Goal: Register for event/course

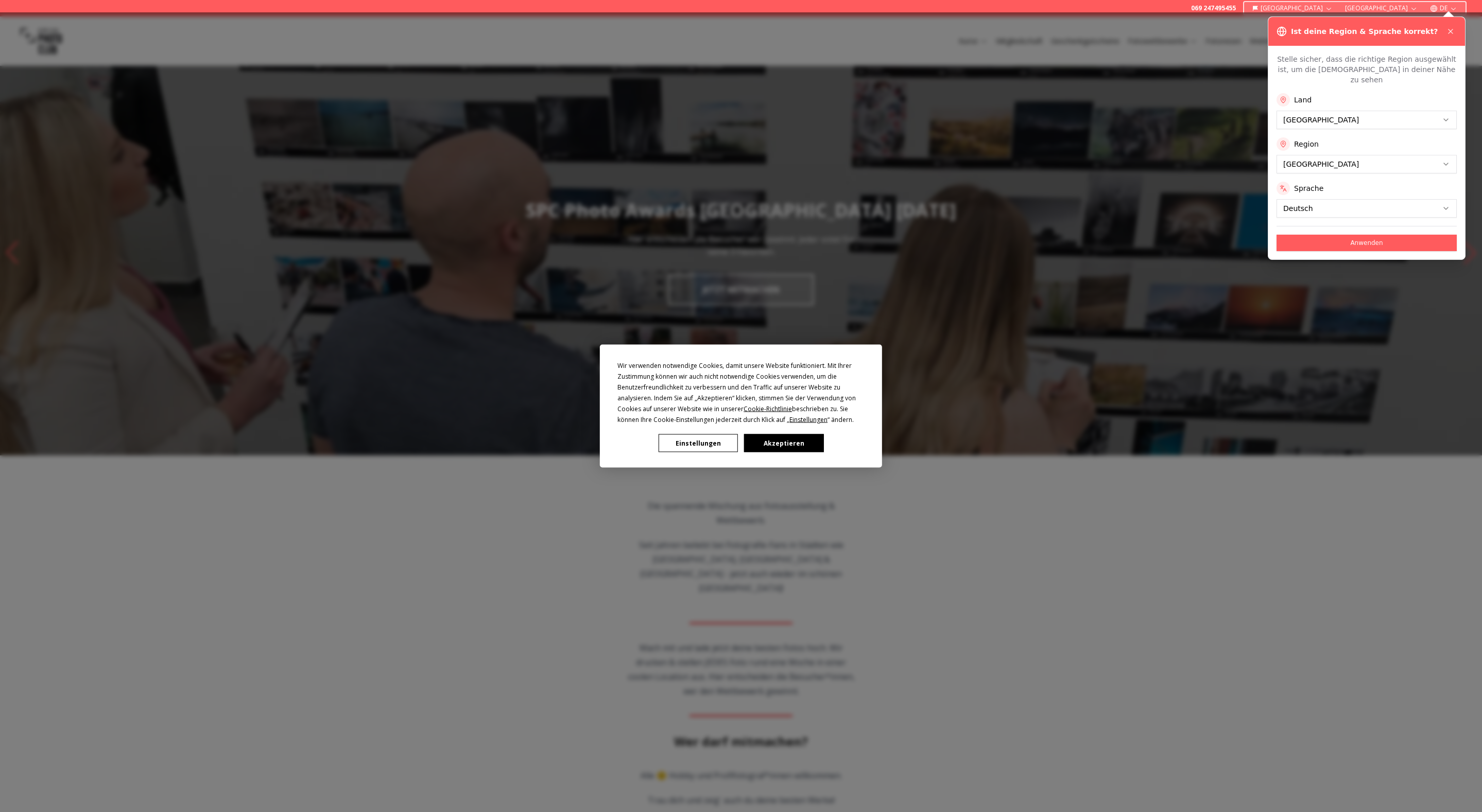
drag, startPoint x: 791, startPoint y: 445, endPoint x: 803, endPoint y: 443, distance: 12.2
click at [792, 445] on button "Akzeptieren" at bounding box center [784, 443] width 79 height 18
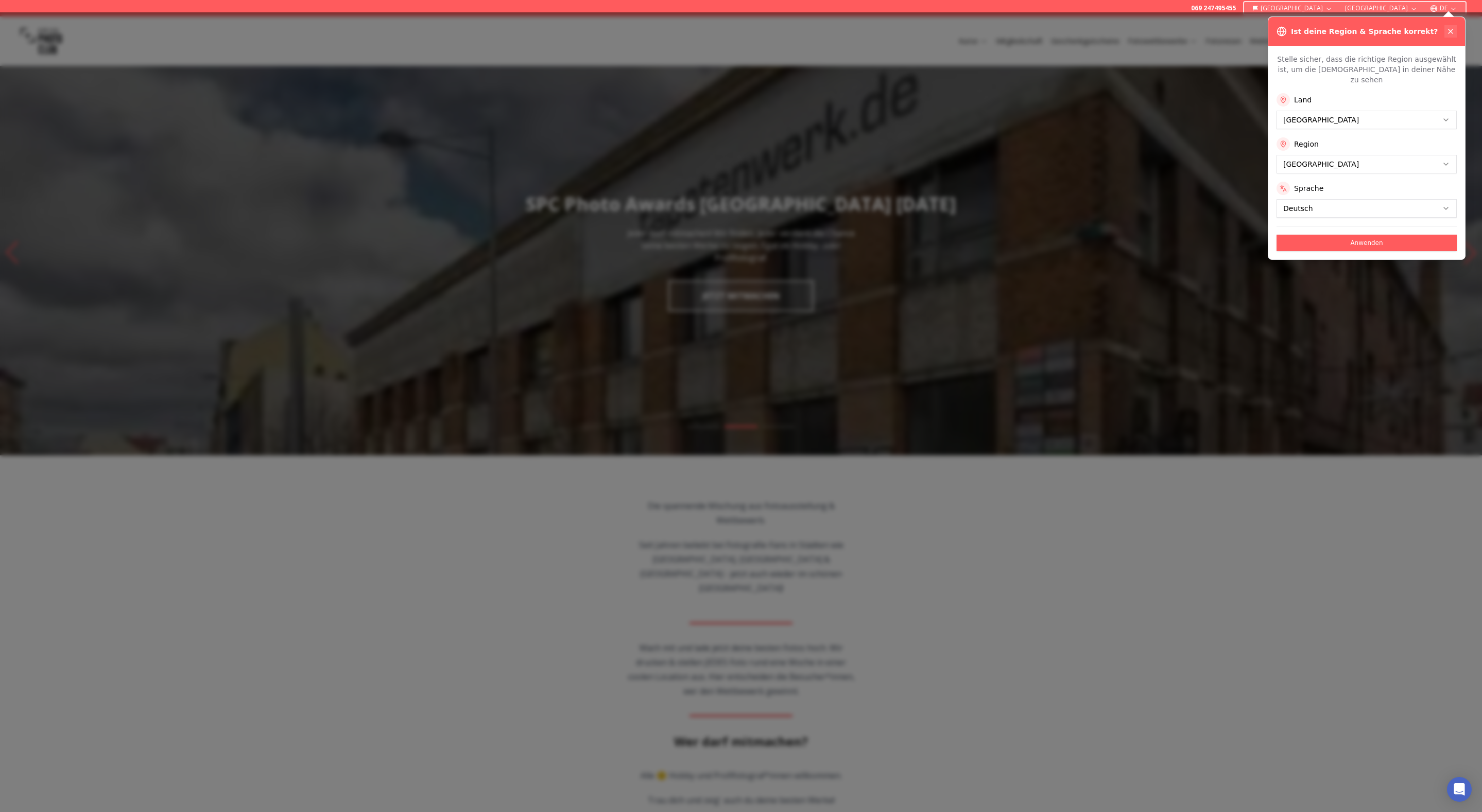
click at [1448, 27] on button at bounding box center [1450, 31] width 12 height 12
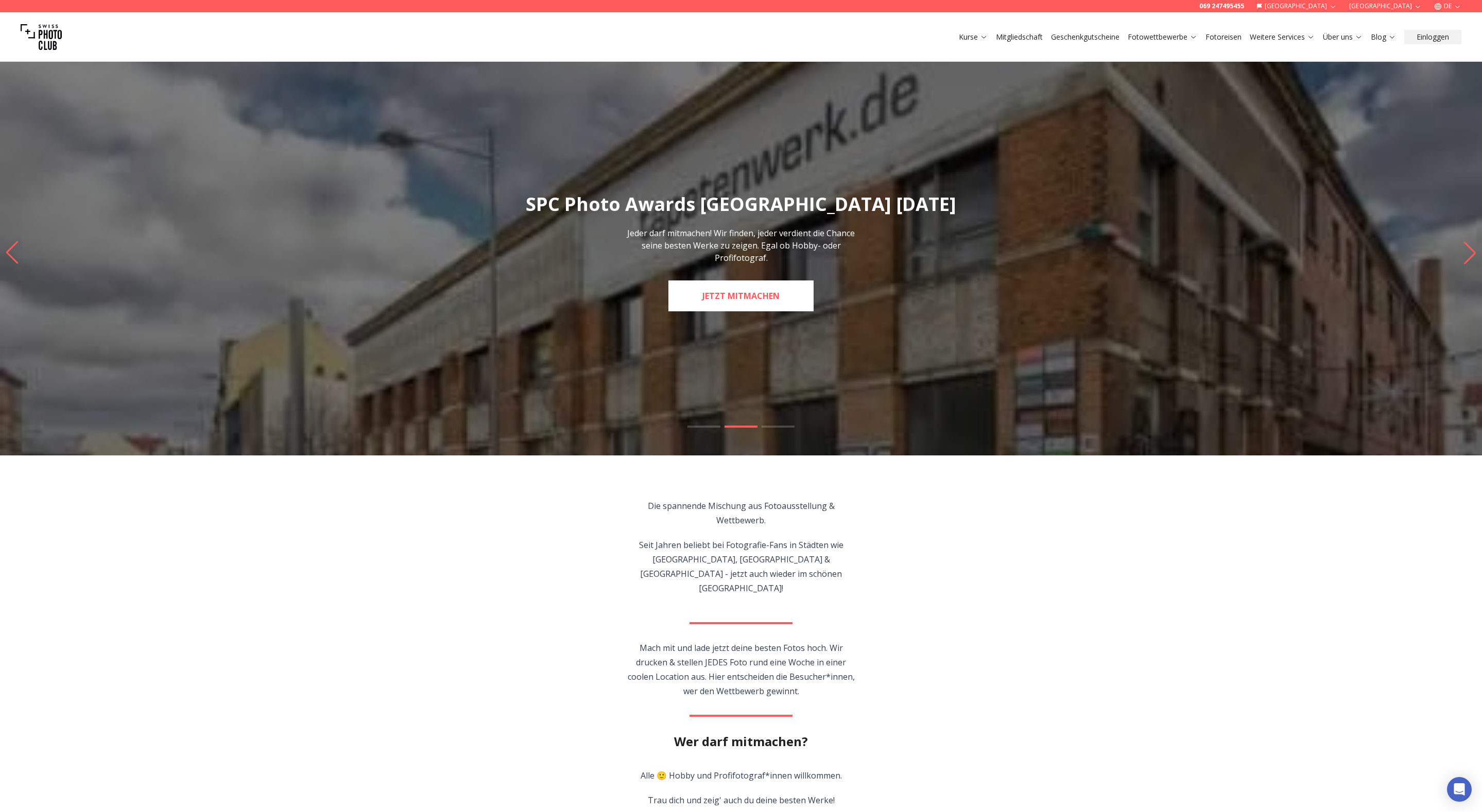
click at [724, 297] on link "JETZT MITMACHEN" at bounding box center [741, 296] width 145 height 31
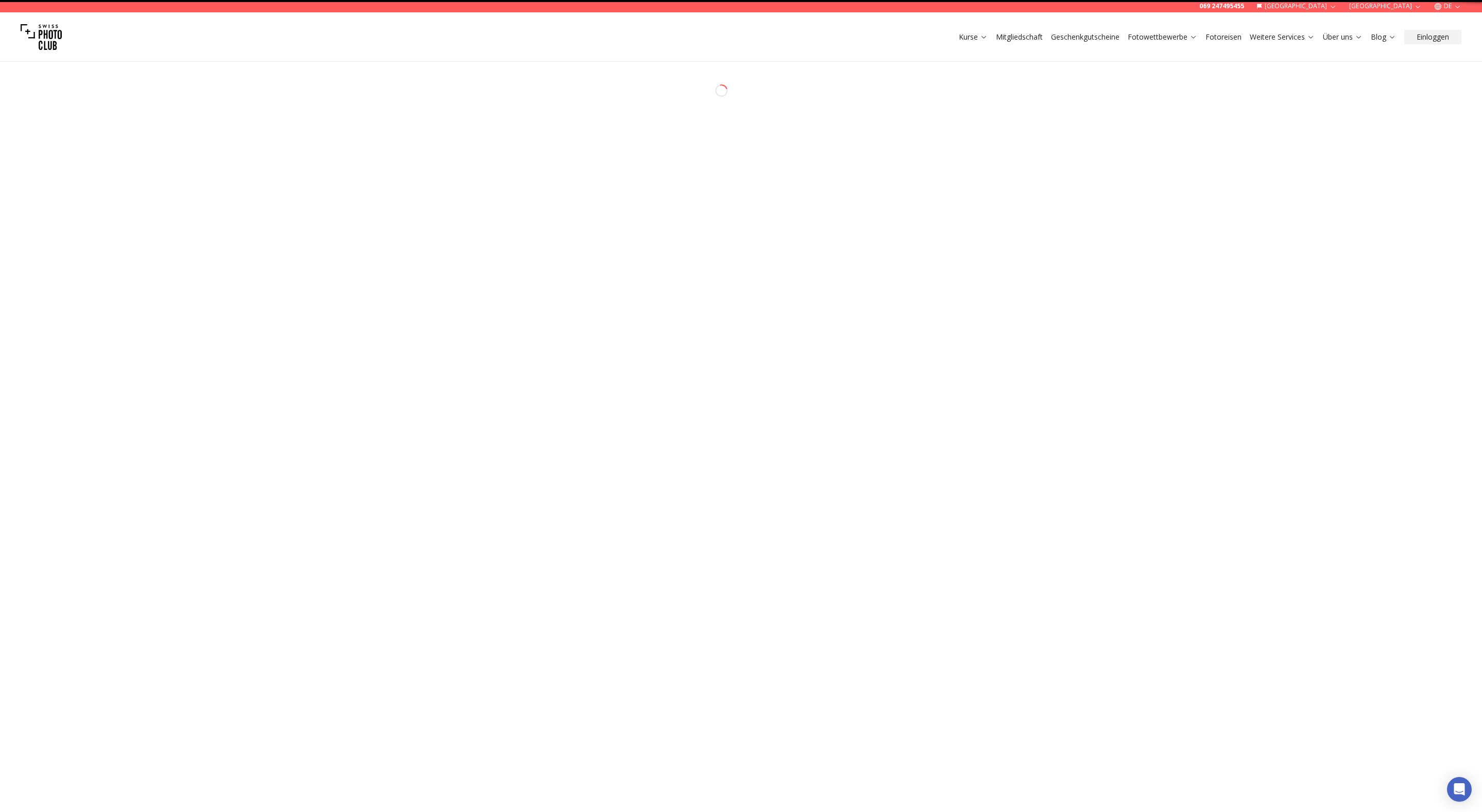
select select "*******"
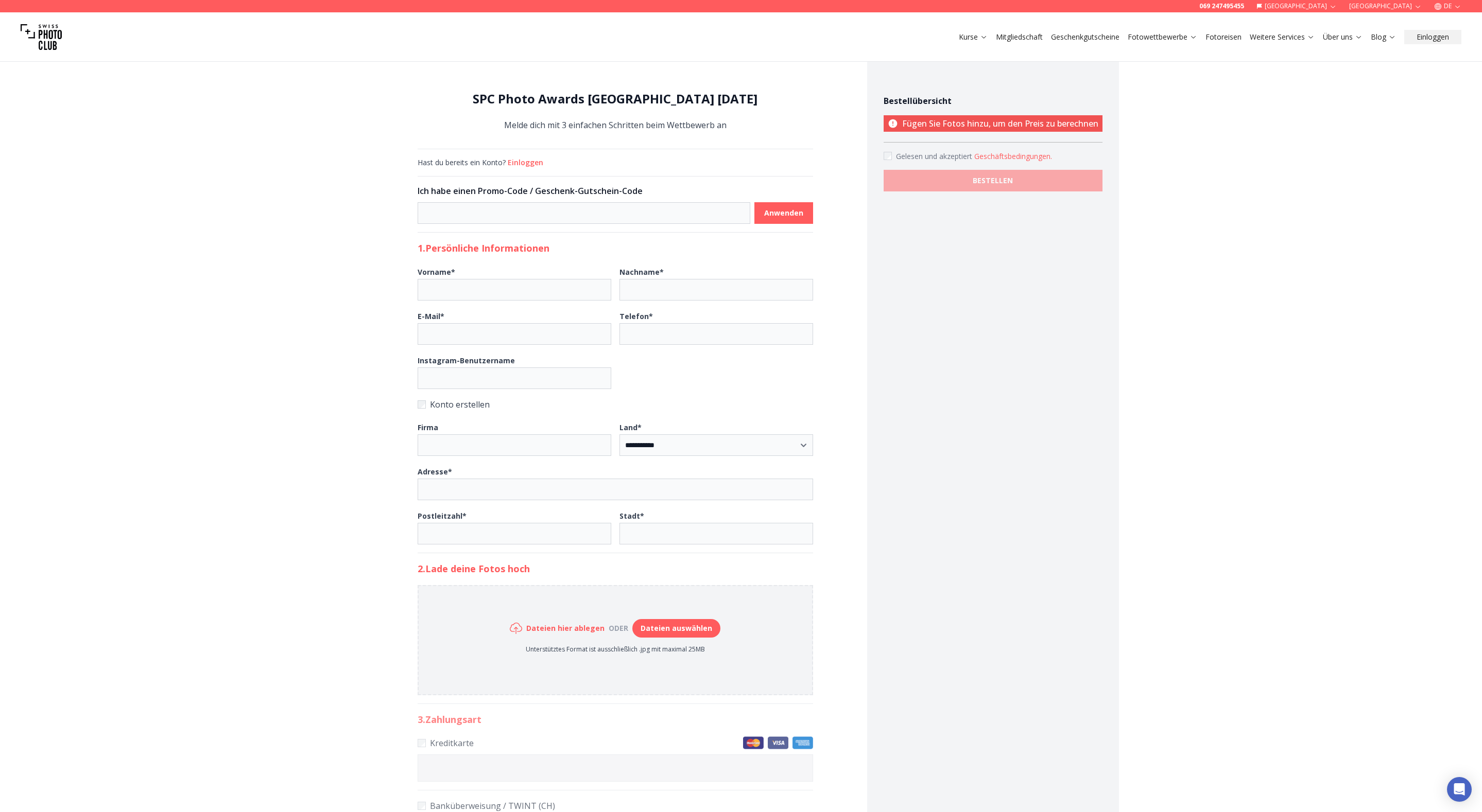
click at [695, 105] on h1 "SPC Photo Awards [GEOGRAPHIC_DATA] [DATE]" at bounding box center [615, 99] width 395 height 17
click at [603, 102] on h1 "SPC Photo Awards [GEOGRAPHIC_DATA] [DATE]" at bounding box center [615, 99] width 395 height 17
click at [1000, 155] on button "Geschäftsbedingungen ." at bounding box center [1013, 156] width 78 height 10
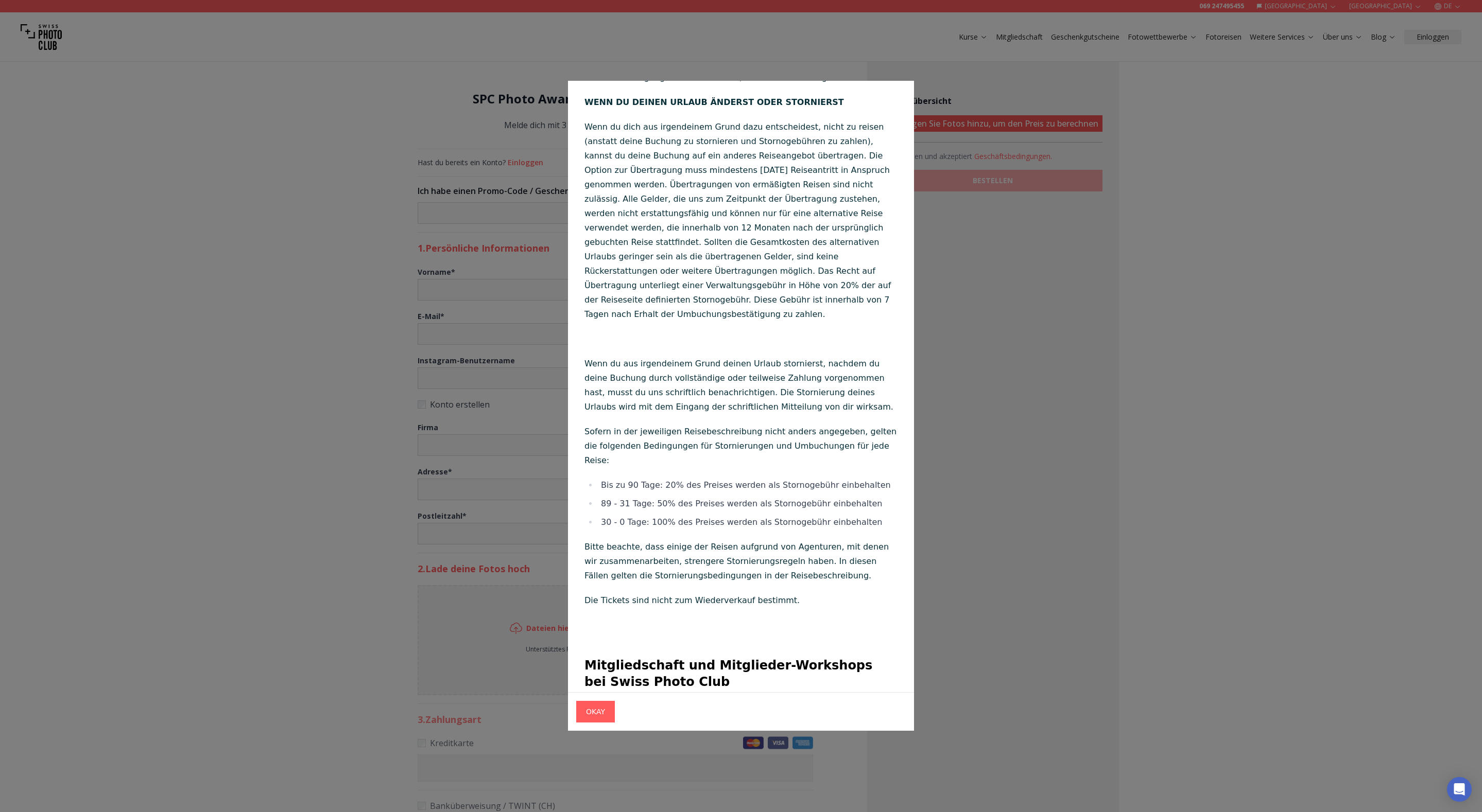
scroll to position [7532, 0]
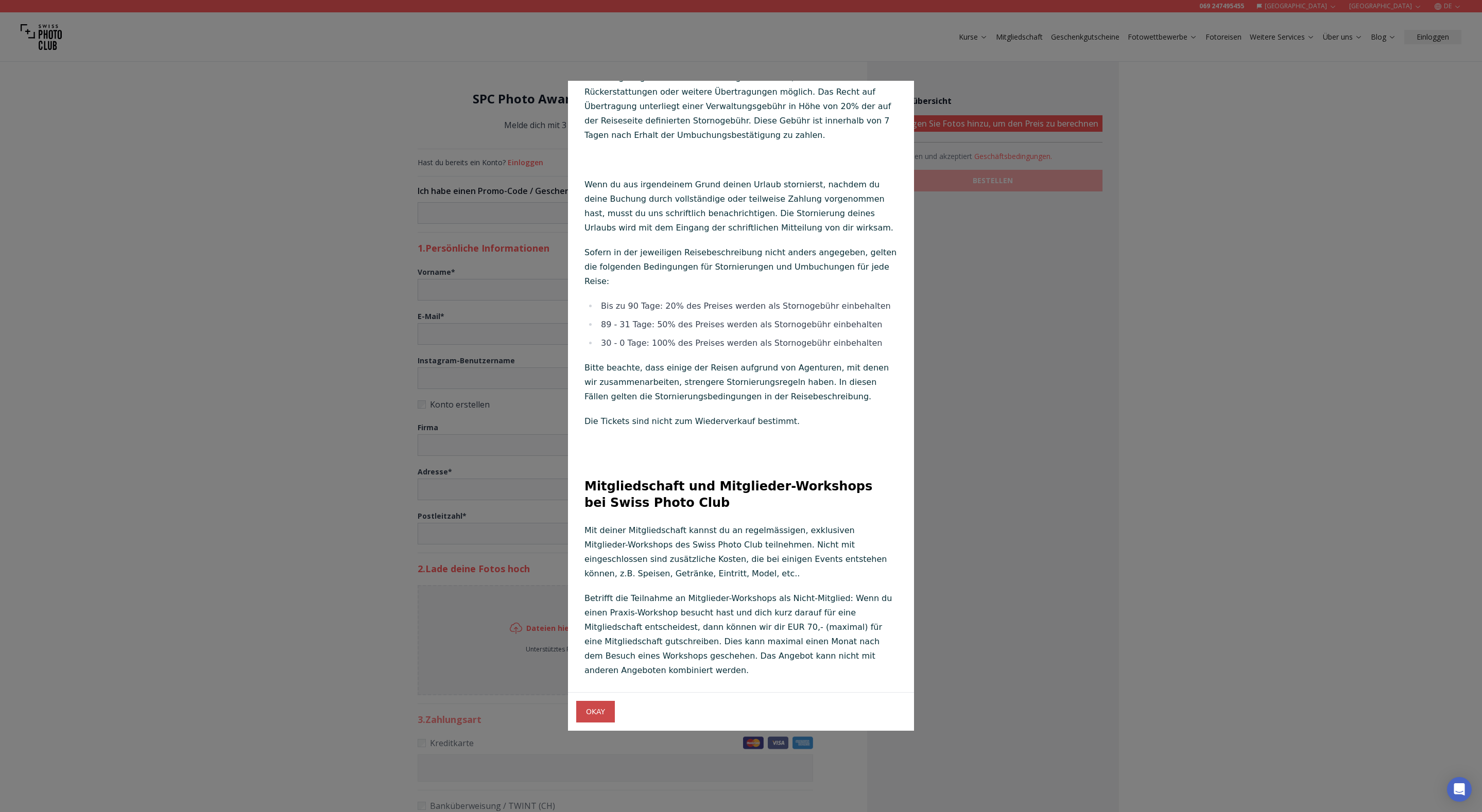
click at [599, 713] on span "OKAY" at bounding box center [595, 712] width 36 height 18
